Goal: Information Seeking & Learning: Compare options

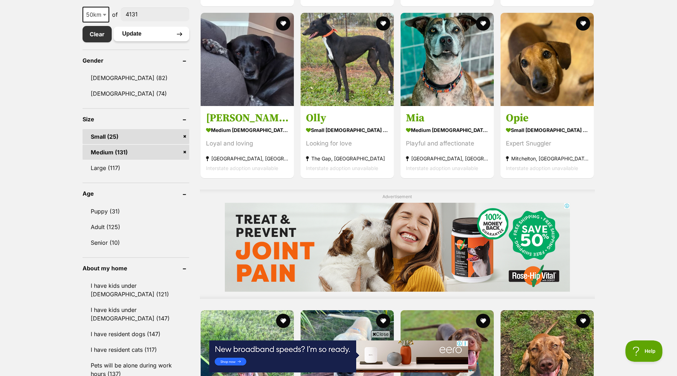
click at [133, 32] on button "Update" at bounding box center [151, 34] width 76 height 14
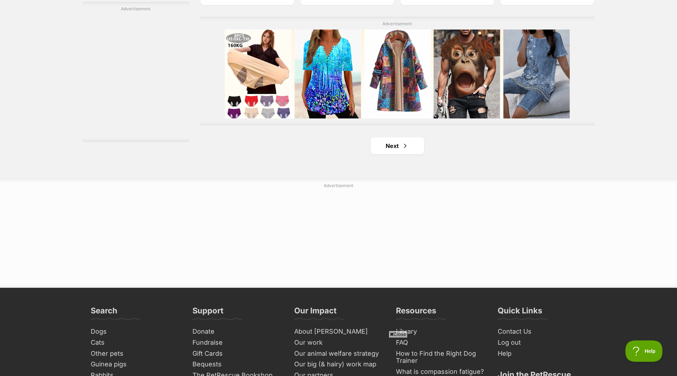
scroll to position [1280, 0]
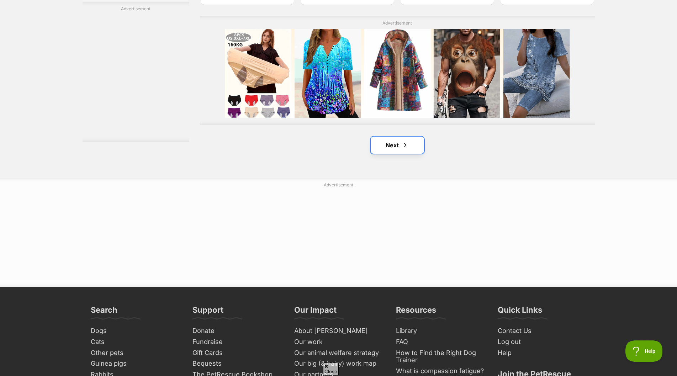
click at [395, 145] on link "Next" at bounding box center [396, 145] width 53 height 17
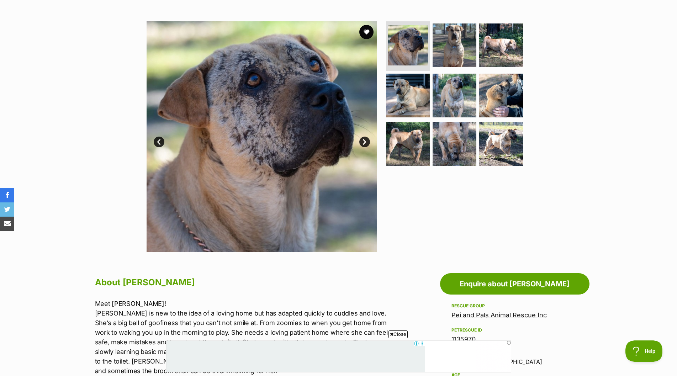
scroll to position [107, 0]
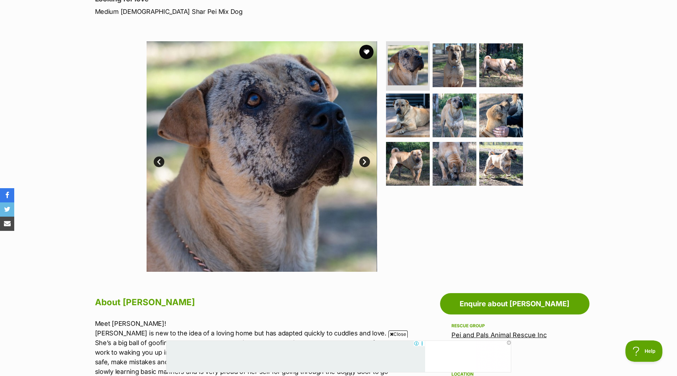
click at [363, 160] on link "Next" at bounding box center [364, 161] width 11 height 11
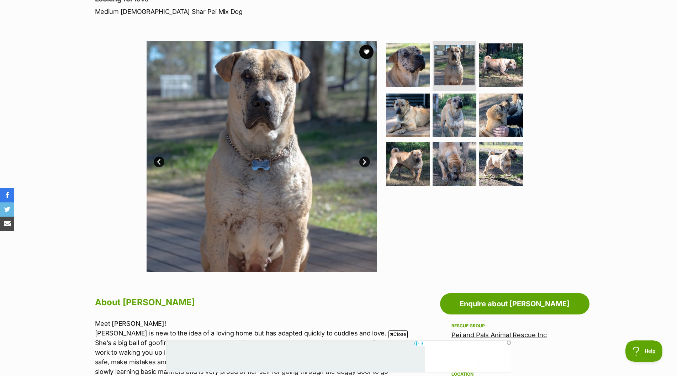
click at [363, 160] on link "Next" at bounding box center [364, 161] width 11 height 11
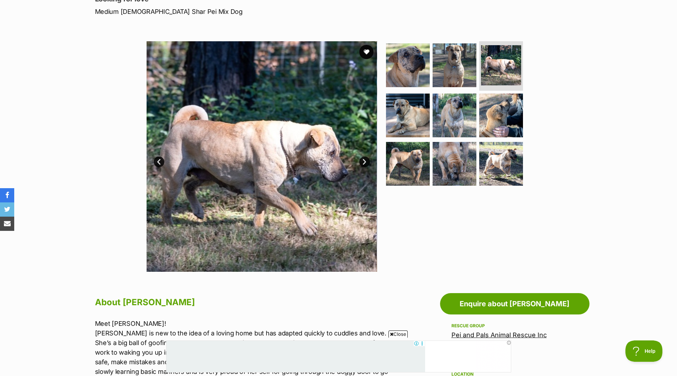
click at [363, 160] on link "Next" at bounding box center [364, 161] width 11 height 11
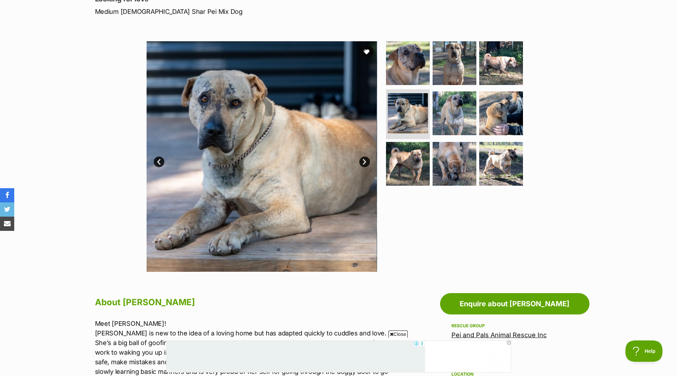
click at [363, 160] on link "Next" at bounding box center [364, 161] width 11 height 11
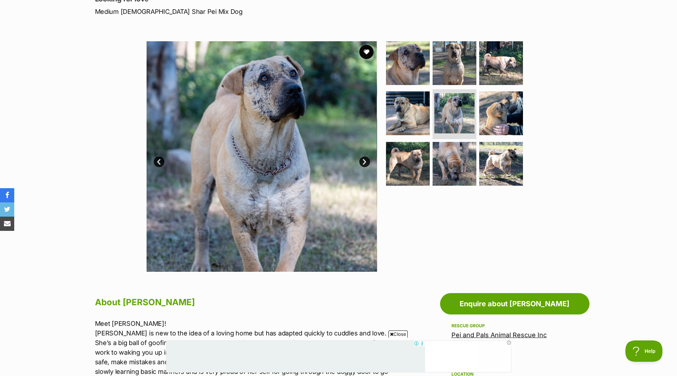
click at [363, 160] on link "Next" at bounding box center [364, 161] width 11 height 11
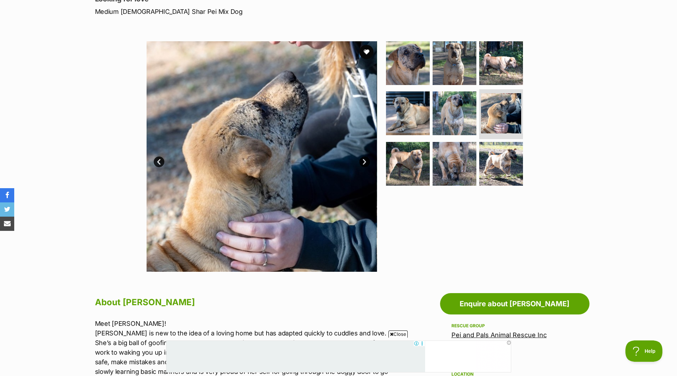
click at [363, 160] on link "Next" at bounding box center [364, 161] width 11 height 11
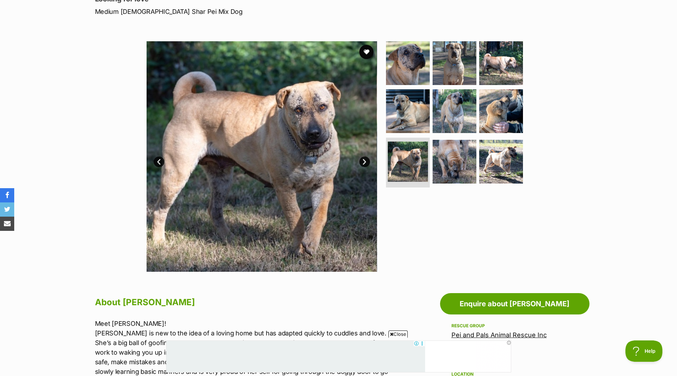
click at [363, 160] on link "Next" at bounding box center [364, 161] width 11 height 11
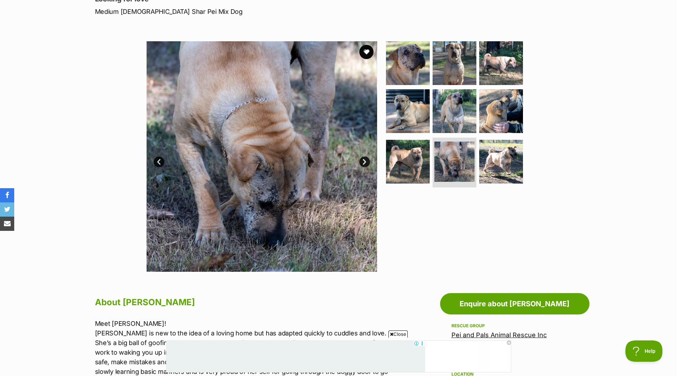
click at [363, 160] on link "Next" at bounding box center [364, 161] width 11 height 11
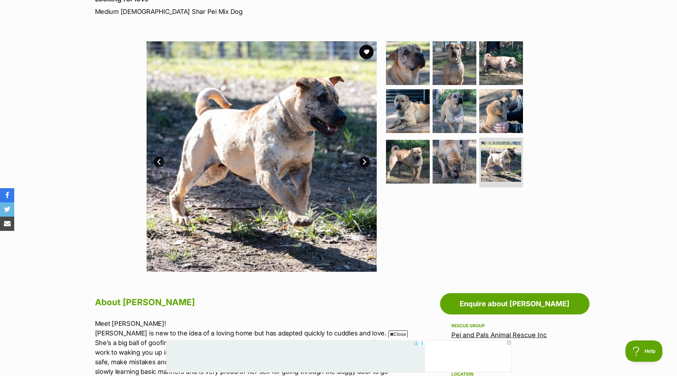
click at [363, 160] on link "Next" at bounding box center [364, 161] width 11 height 11
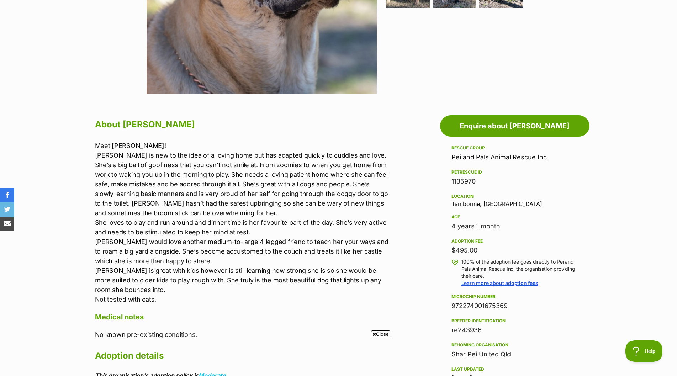
scroll to position [0, 0]
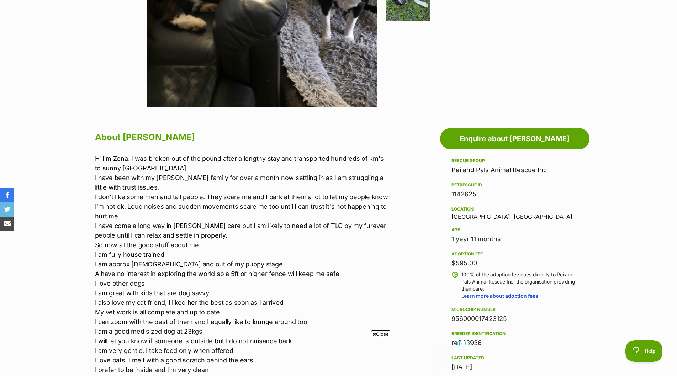
scroll to position [284, 0]
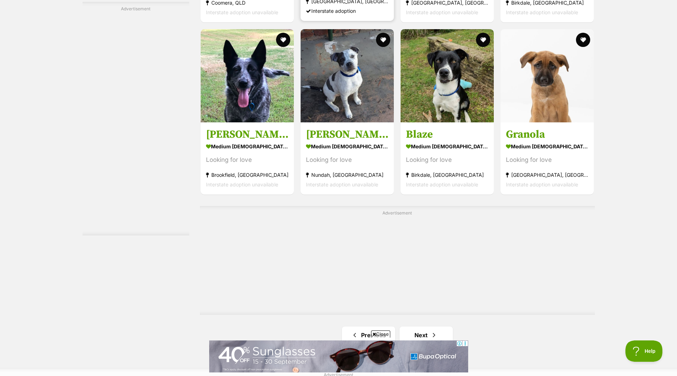
scroll to position [1173, 0]
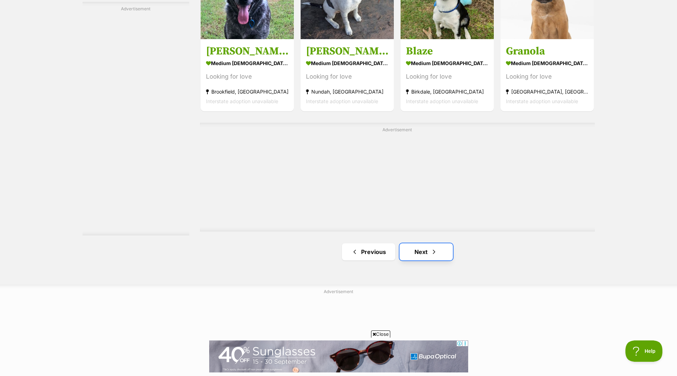
click at [413, 250] on link "Next" at bounding box center [425, 251] width 53 height 17
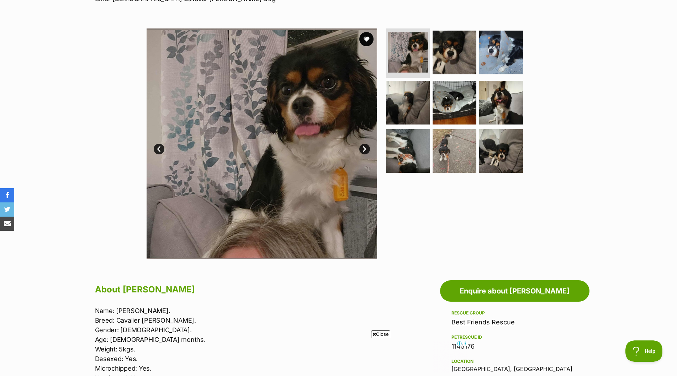
scroll to position [107, 0]
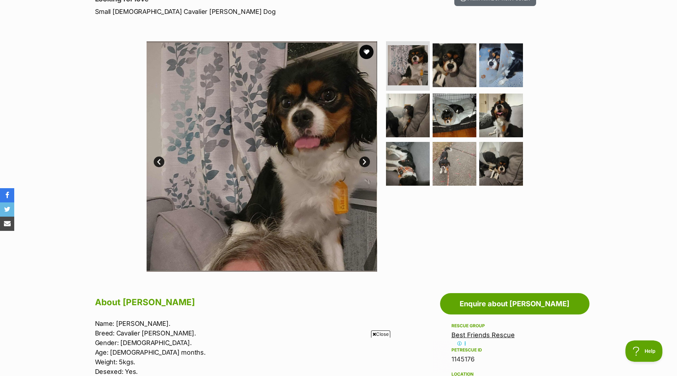
click at [362, 159] on link "Next" at bounding box center [364, 161] width 11 height 11
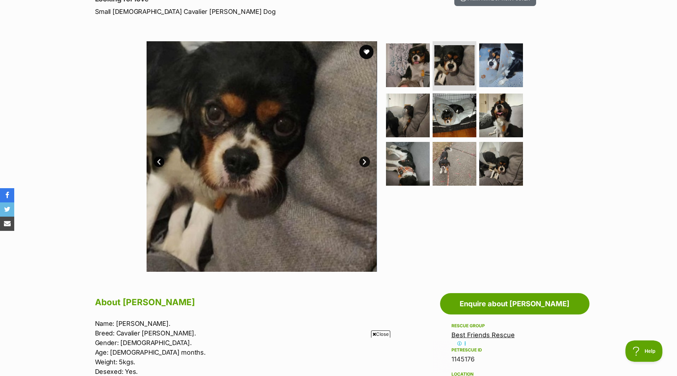
click at [362, 159] on link "Next" at bounding box center [364, 161] width 11 height 11
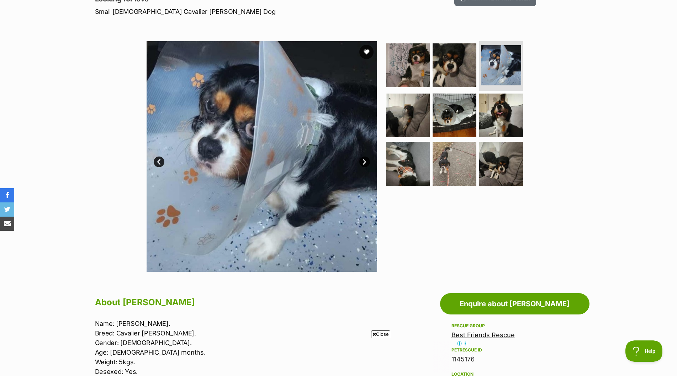
click at [362, 159] on link "Next" at bounding box center [364, 161] width 11 height 11
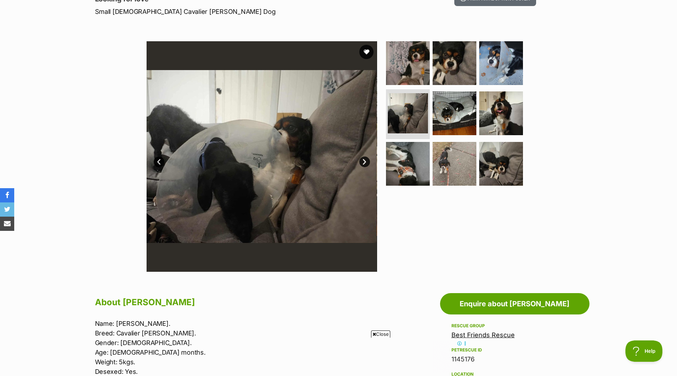
click at [362, 159] on link "Next" at bounding box center [364, 161] width 11 height 11
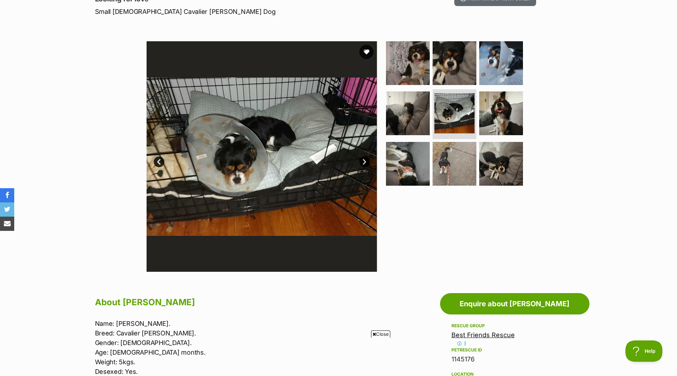
click at [364, 160] on link "Next" at bounding box center [364, 161] width 11 height 11
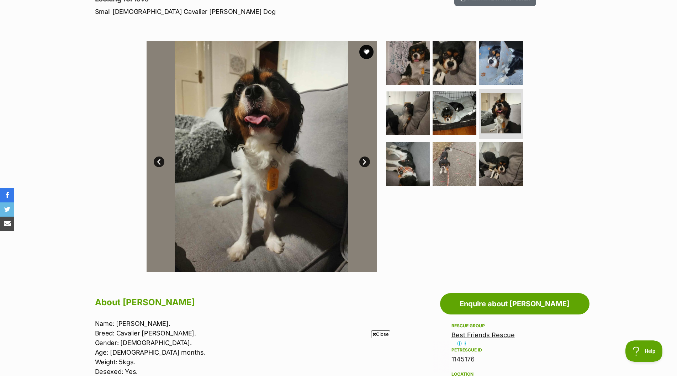
click at [364, 160] on link "Next" at bounding box center [364, 161] width 11 height 11
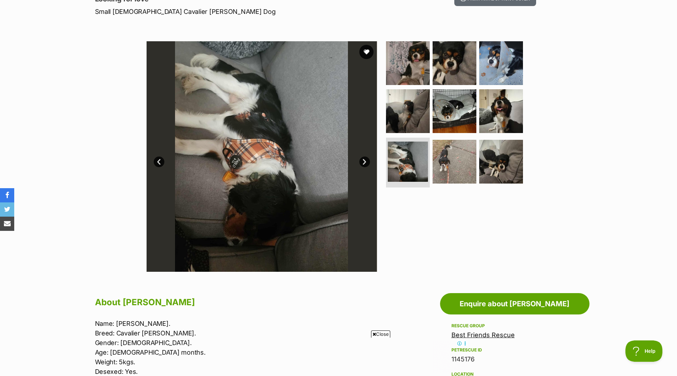
click at [364, 160] on link "Next" at bounding box center [364, 161] width 11 height 11
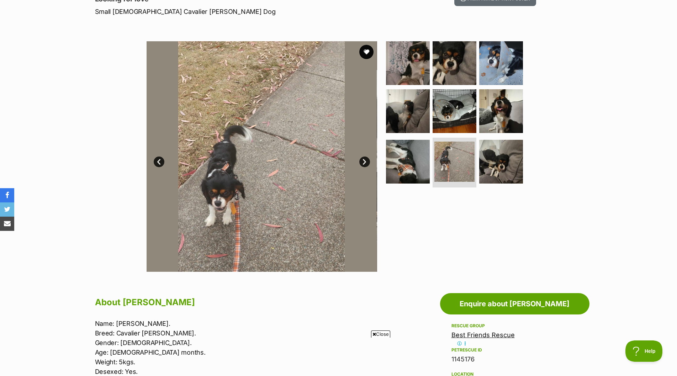
click at [364, 160] on link "Next" at bounding box center [364, 161] width 11 height 11
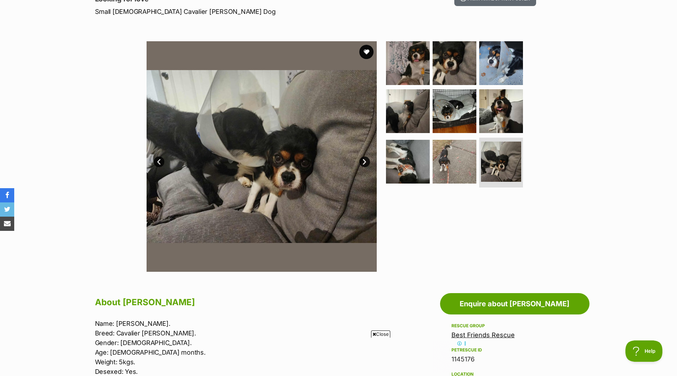
click at [364, 160] on link "Next" at bounding box center [364, 161] width 11 height 11
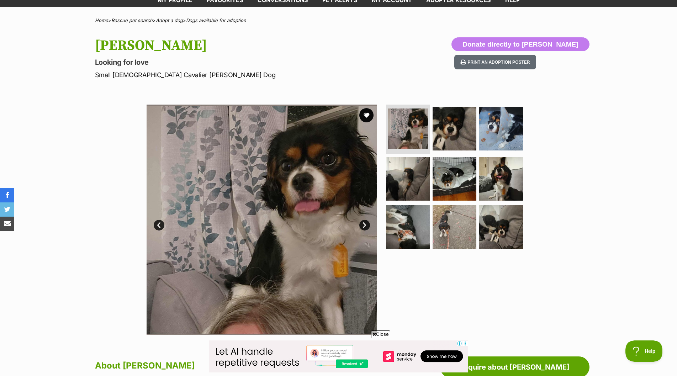
scroll to position [0, 0]
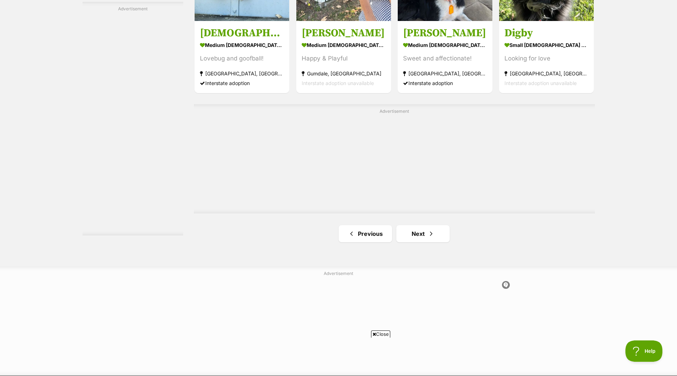
scroll to position [1351, 0]
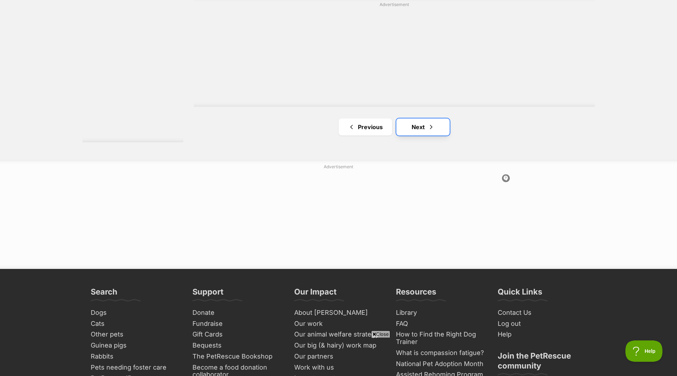
click at [416, 129] on link "Next" at bounding box center [422, 126] width 53 height 17
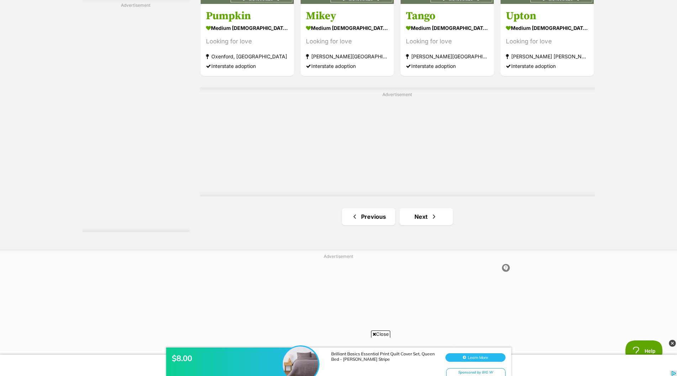
scroll to position [1209, 0]
click at [416, 211] on link "Next" at bounding box center [425, 216] width 53 height 17
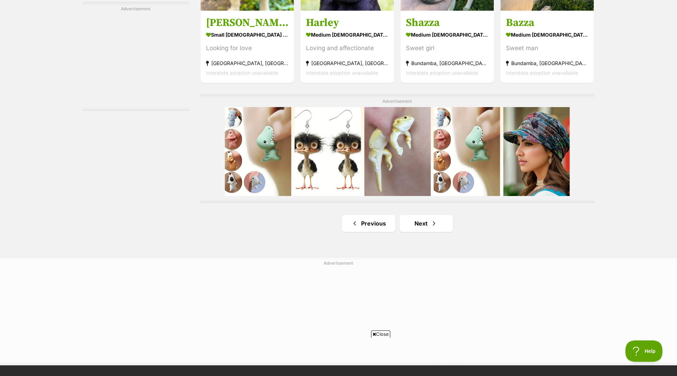
scroll to position [1209, 0]
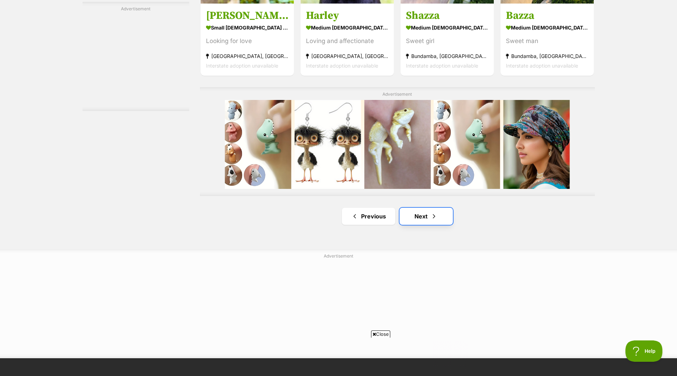
click at [412, 214] on link "Next" at bounding box center [425, 216] width 53 height 17
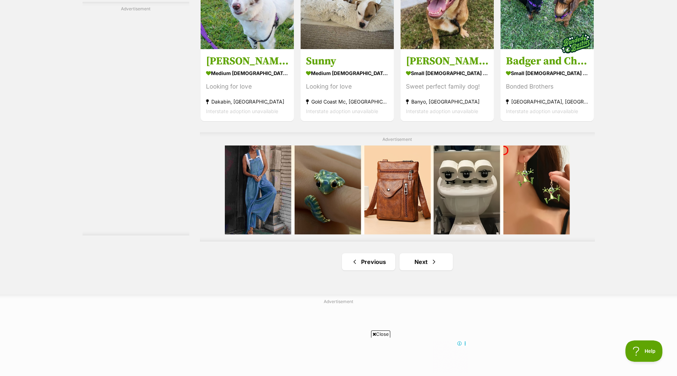
scroll to position [1209, 0]
click at [419, 258] on link "Next" at bounding box center [425, 261] width 53 height 17
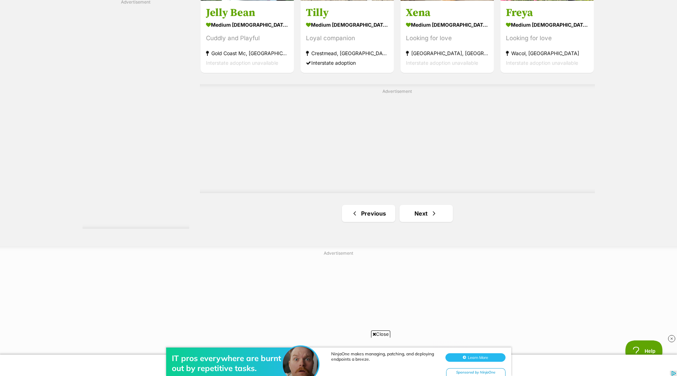
scroll to position [1244, 0]
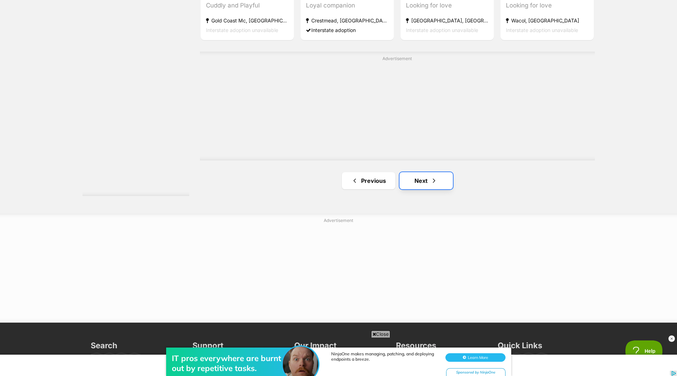
click at [412, 181] on link "Next" at bounding box center [425, 180] width 53 height 17
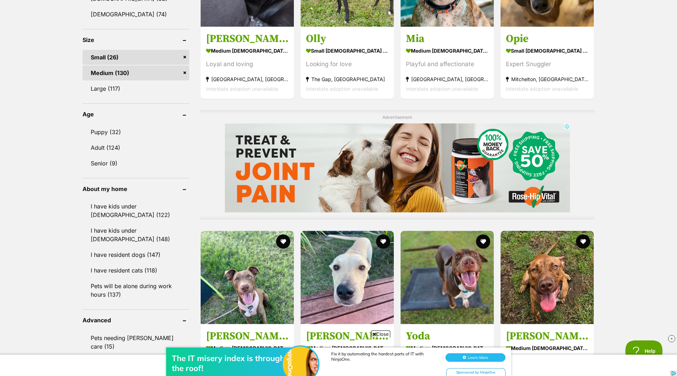
scroll to position [462, 0]
